Goal: Task Accomplishment & Management: Use online tool/utility

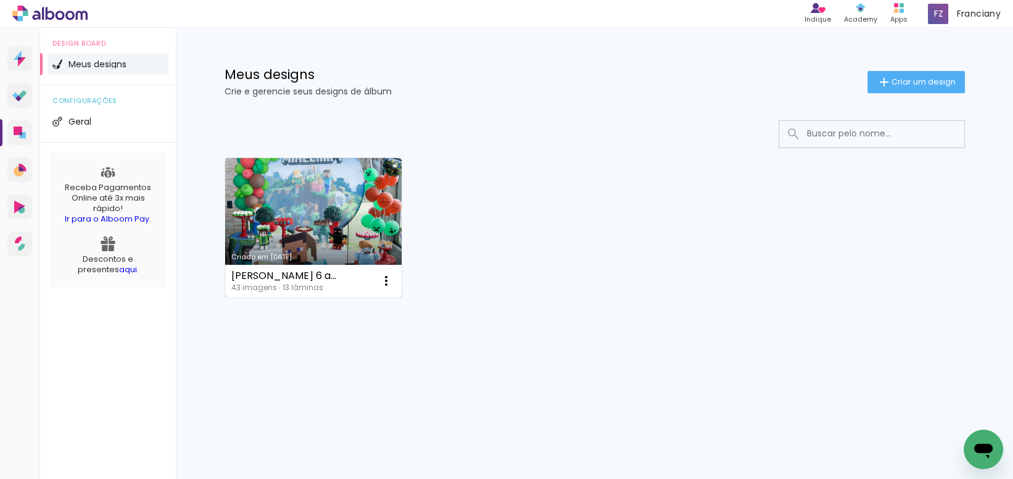
drag, startPoint x: 733, startPoint y: 283, endPoint x: 331, endPoint y: 206, distance: 409.5
click at [732, 284] on div "Criado em [DATE] [PERSON_NAME] 6 anos 43 imagens ∙ 13 lâminas Abrir Fazer uma c…" at bounding box center [595, 227] width 752 height 151
click at [307, 206] on link "Criado em [DATE]" at bounding box center [313, 227] width 177 height 139
